Goal: Go to known website

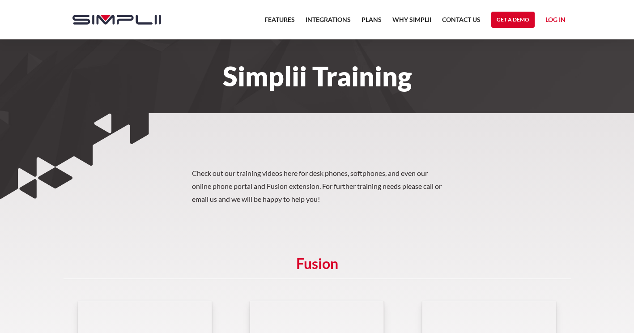
click at [564, 20] on link "Log in" at bounding box center [555, 20] width 20 height 13
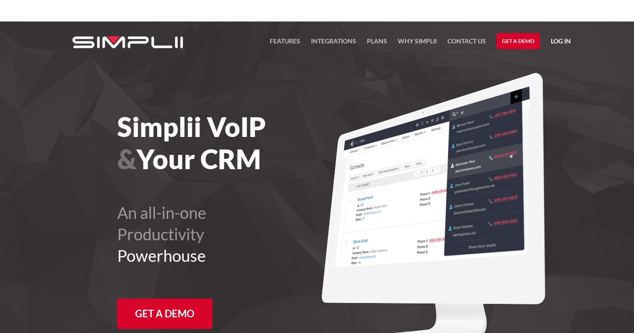
click at [557, 41] on link "Log in" at bounding box center [561, 42] width 20 height 13
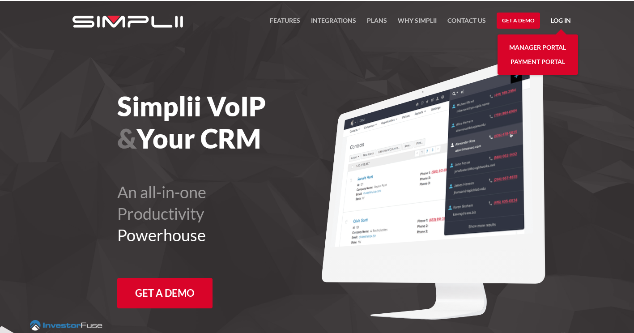
scroll to position [21, 0]
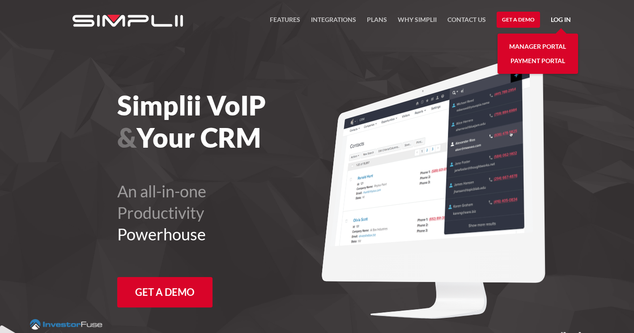
click at [526, 46] on link "Manager Portal" at bounding box center [537, 46] width 57 height 14
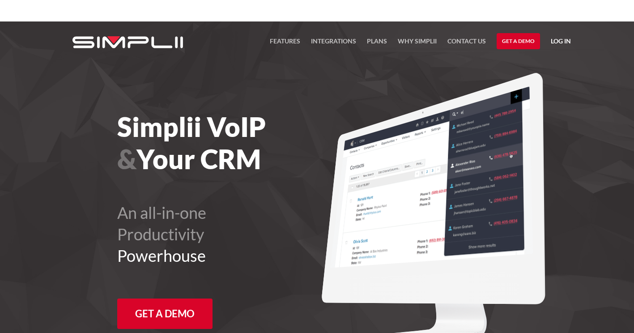
click at [558, 40] on link "Log in" at bounding box center [561, 42] width 20 height 13
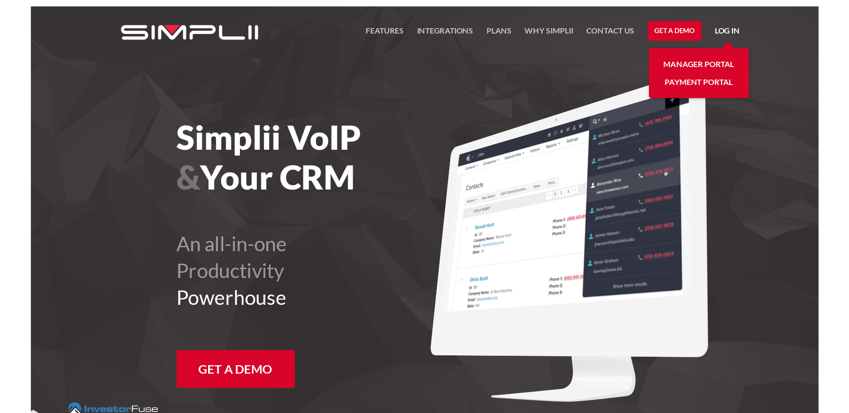
scroll to position [21, 0]
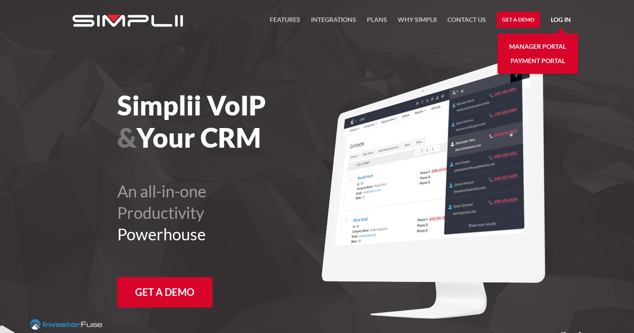
click at [539, 47] on link "Manager Portal" at bounding box center [537, 46] width 57 height 14
